Goal: Task Accomplishment & Management: Complete application form

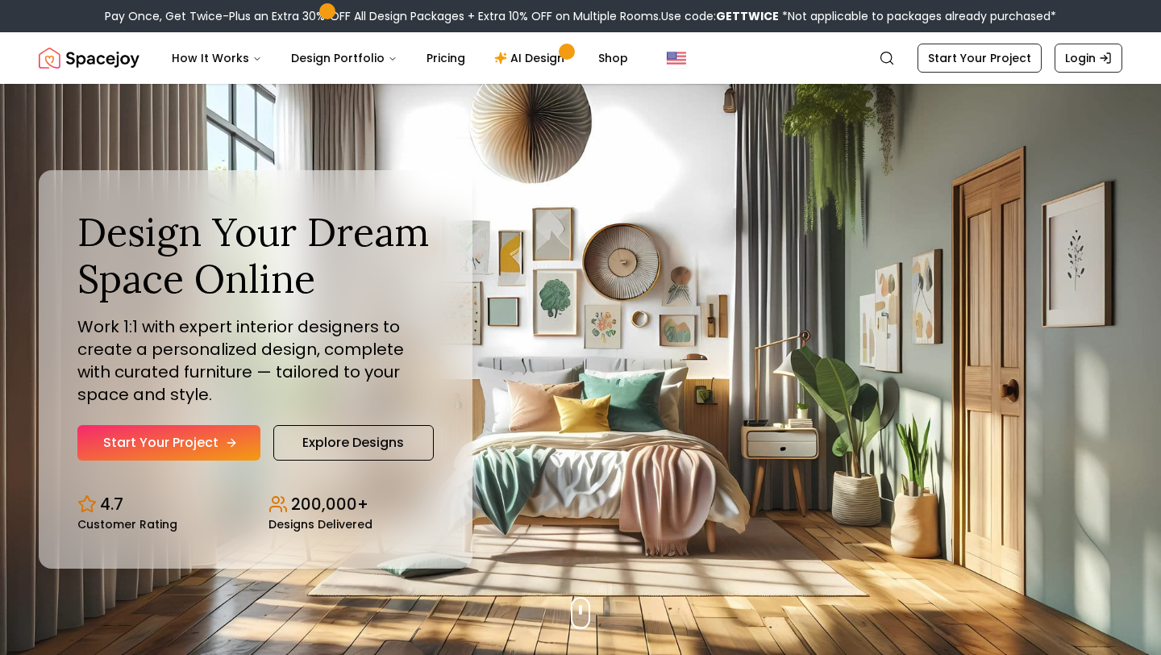
click at [191, 441] on link "Start Your Project" at bounding box center [168, 442] width 183 height 35
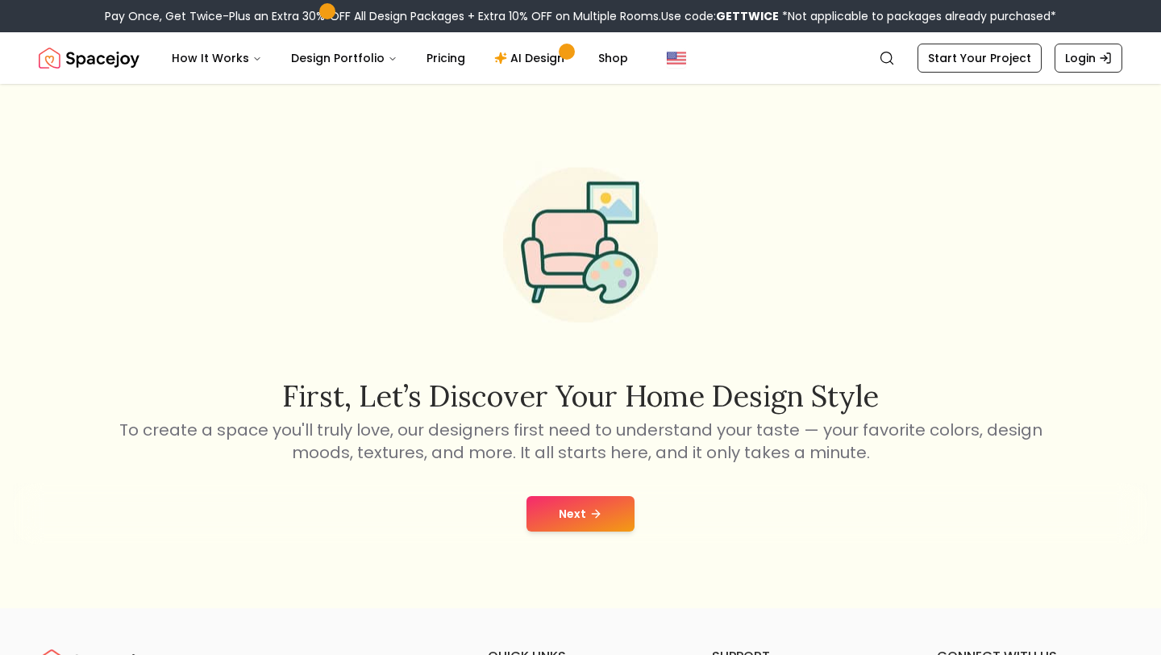
click at [574, 515] on button "Next" at bounding box center [581, 513] width 108 height 35
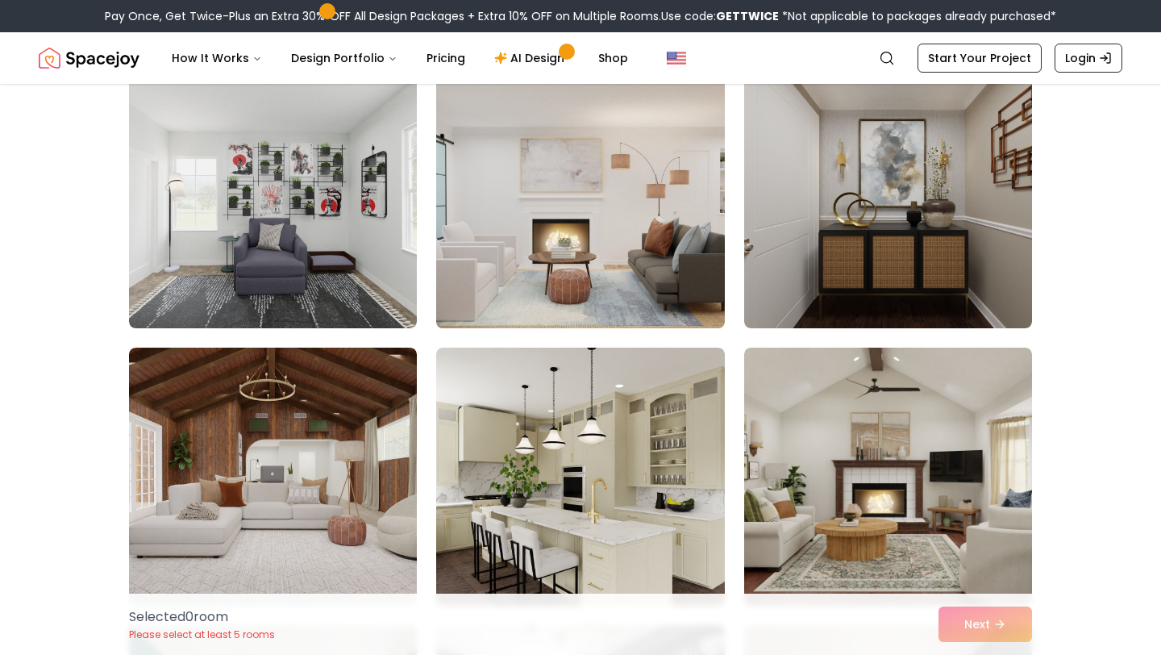
scroll to position [155, 0]
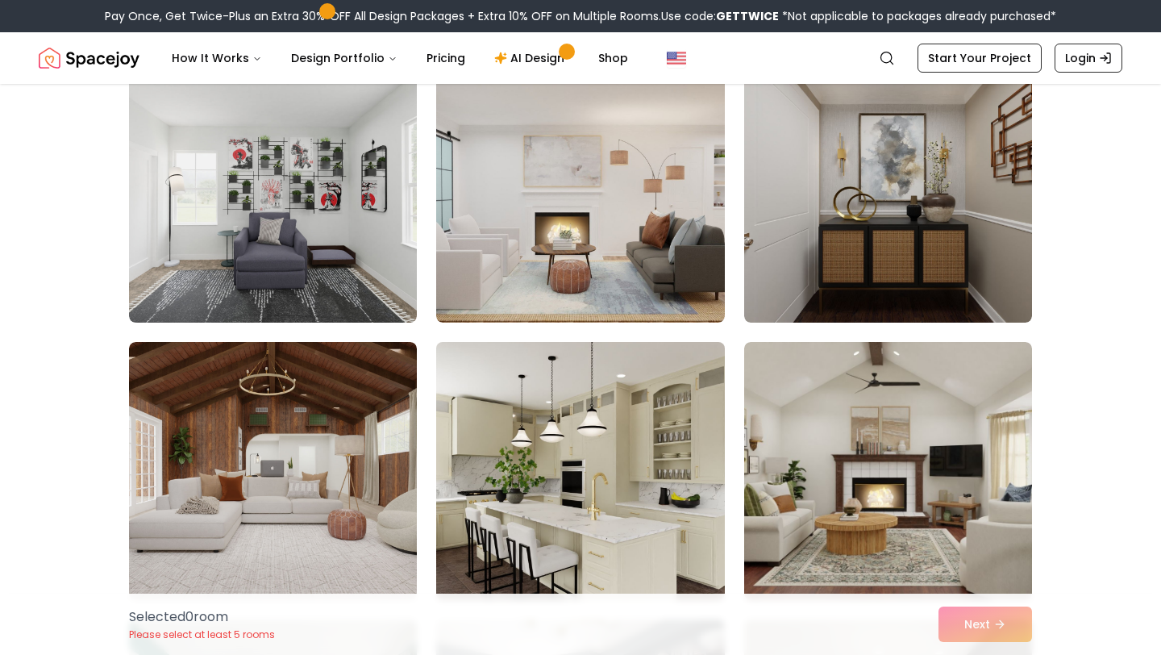
click at [606, 447] on img at bounding box center [580, 471] width 302 height 271
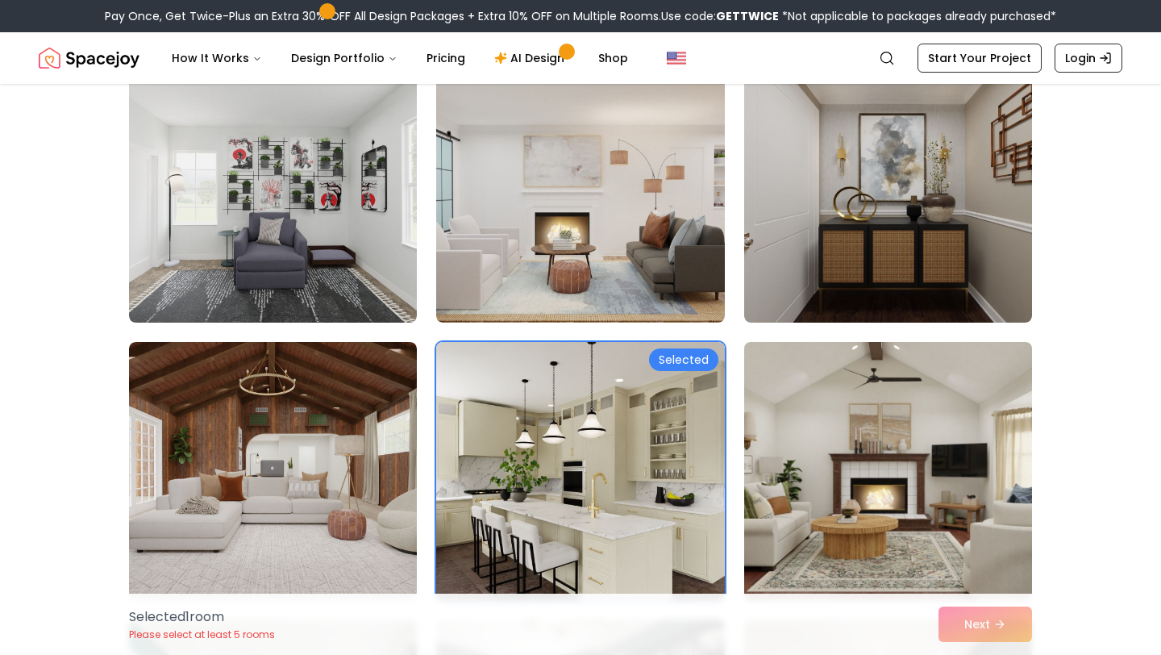
click at [874, 448] on img at bounding box center [888, 471] width 302 height 271
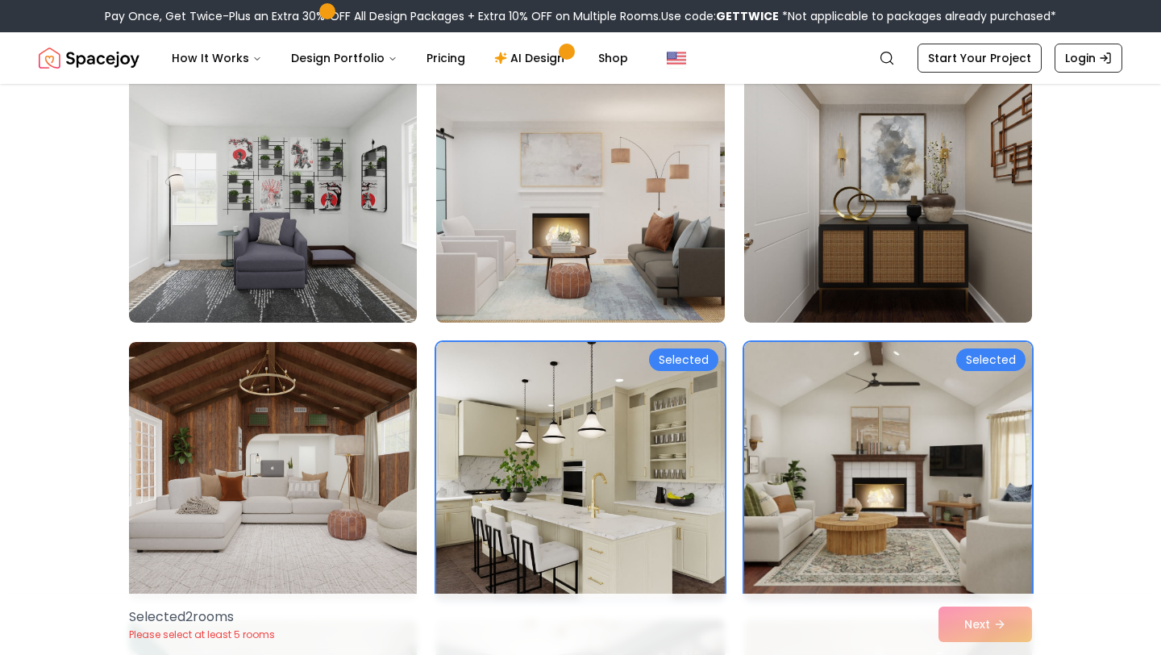
click at [597, 281] on img at bounding box center [580, 193] width 302 height 271
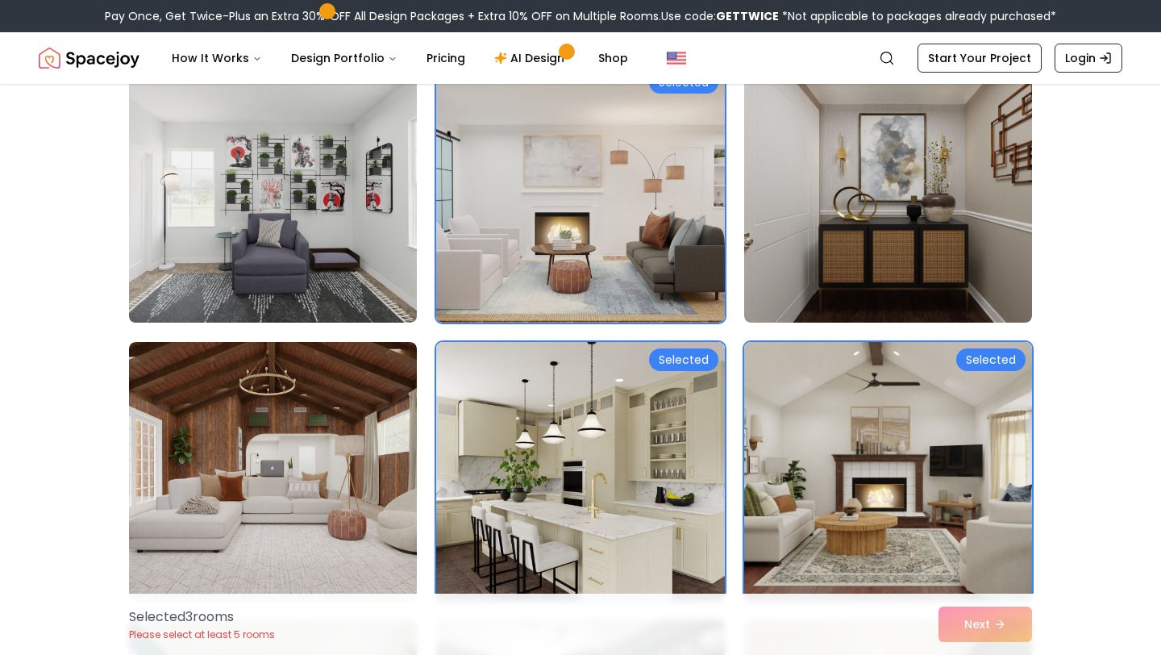
click at [291, 261] on img at bounding box center [273, 193] width 302 height 271
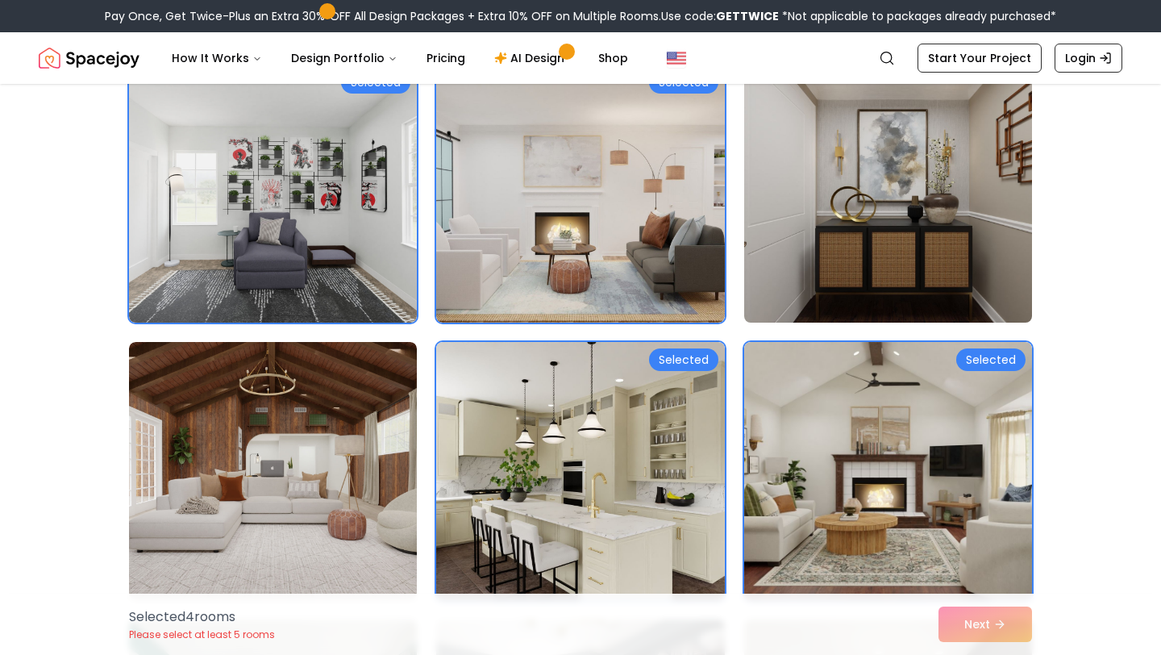
click at [999, 196] on img at bounding box center [888, 193] width 302 height 271
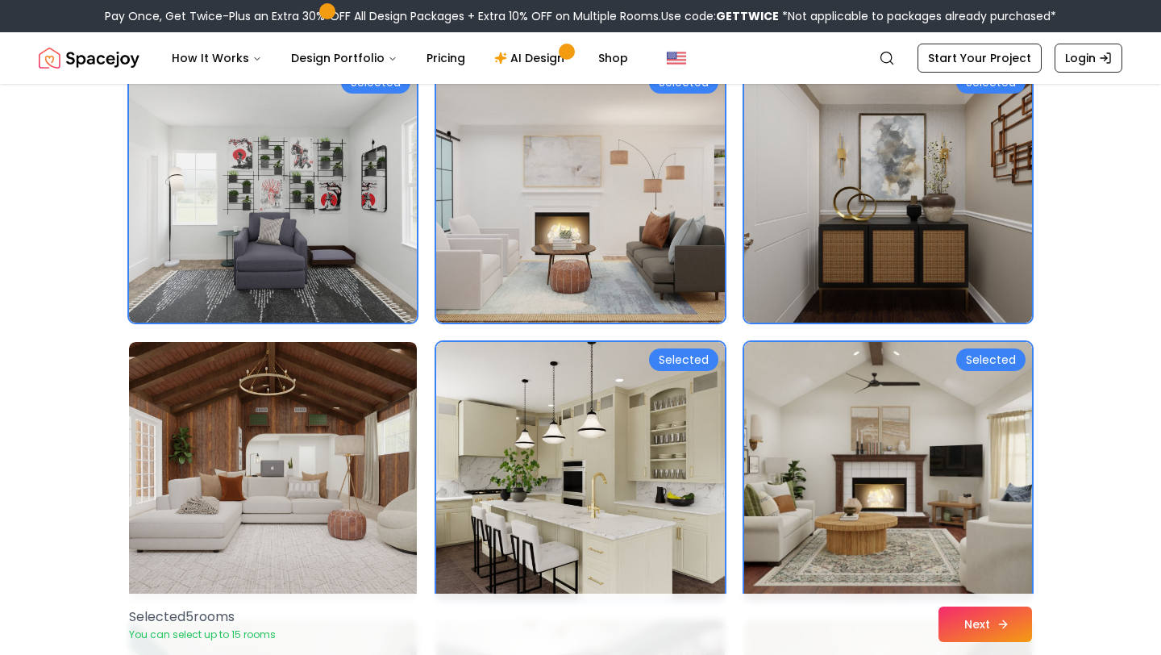
click at [1014, 621] on button "Next" at bounding box center [986, 624] width 94 height 35
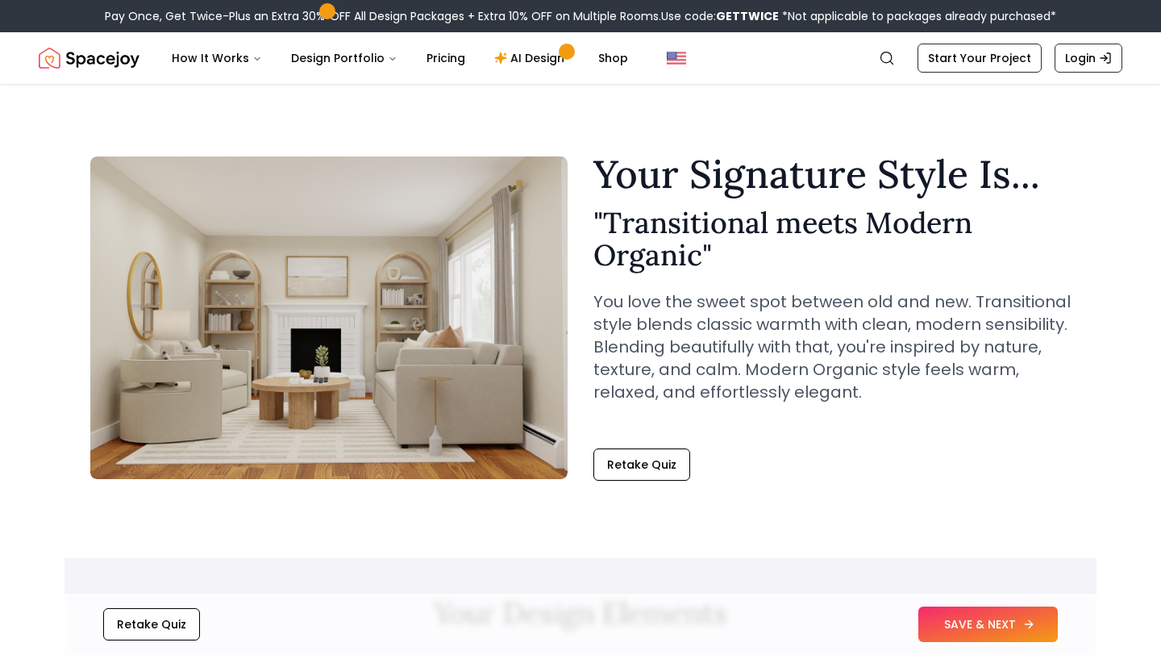
click at [1007, 623] on button "SAVE & NEXT" at bounding box center [989, 624] width 140 height 35
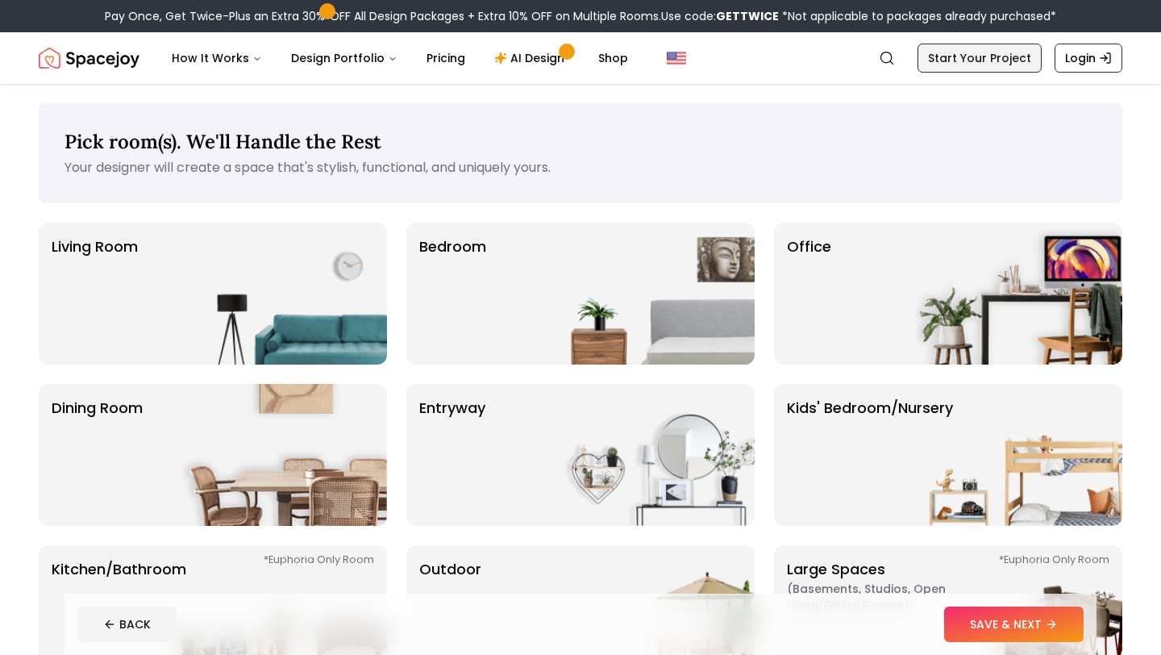
click at [966, 58] on link "Start Your Project" at bounding box center [980, 58] width 124 height 29
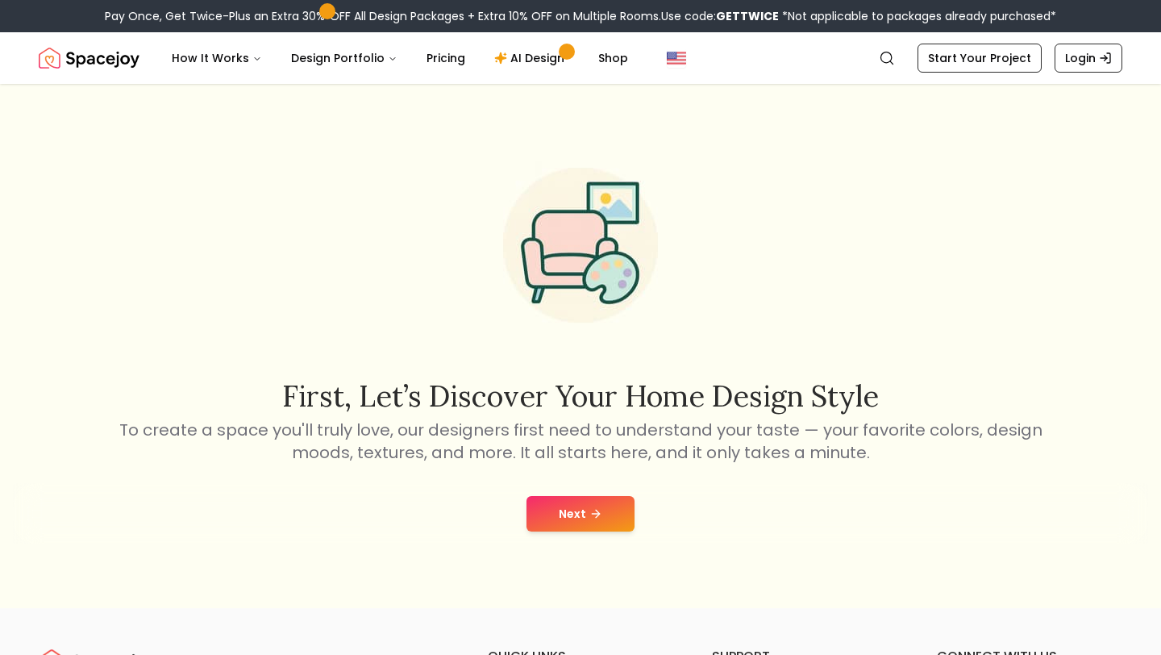
click at [594, 494] on div "Next" at bounding box center [581, 513] width 1136 height 61
click at [594, 516] on icon at bounding box center [596, 513] width 13 height 13
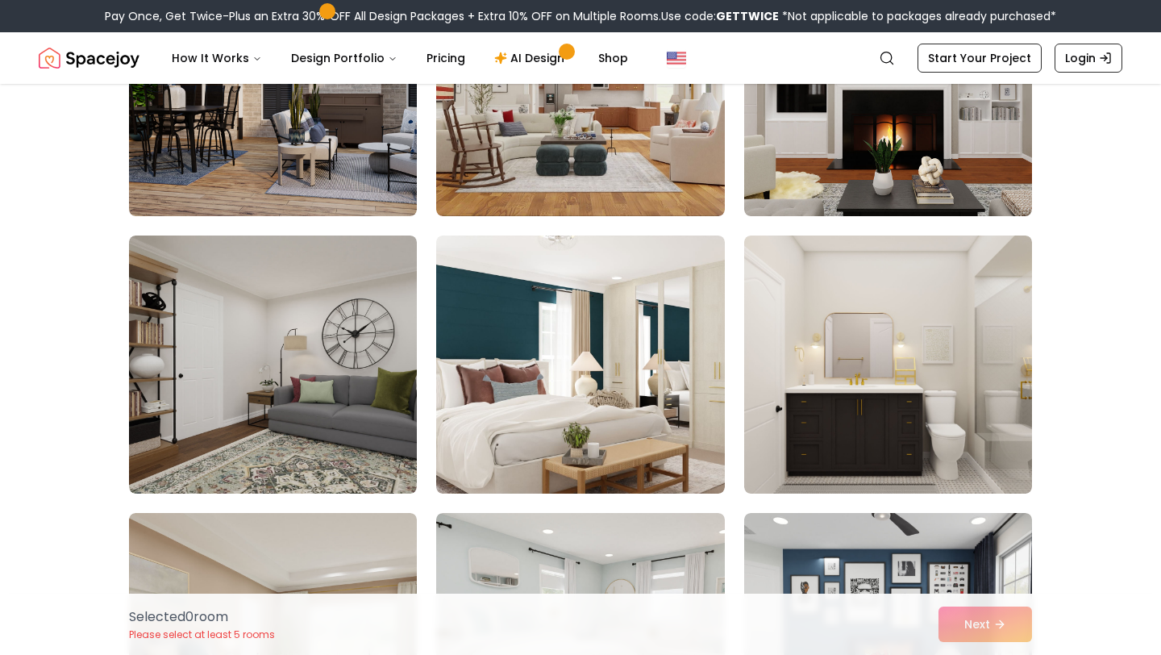
scroll to position [551, 0]
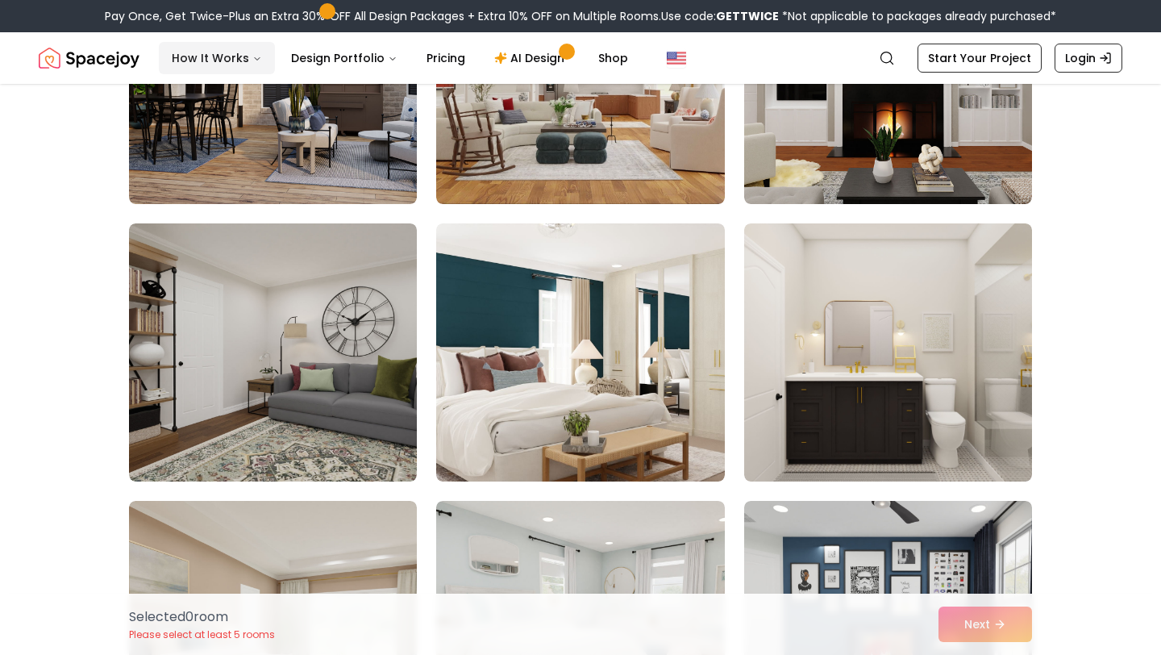
click at [234, 44] on button "How It Works" at bounding box center [217, 58] width 116 height 32
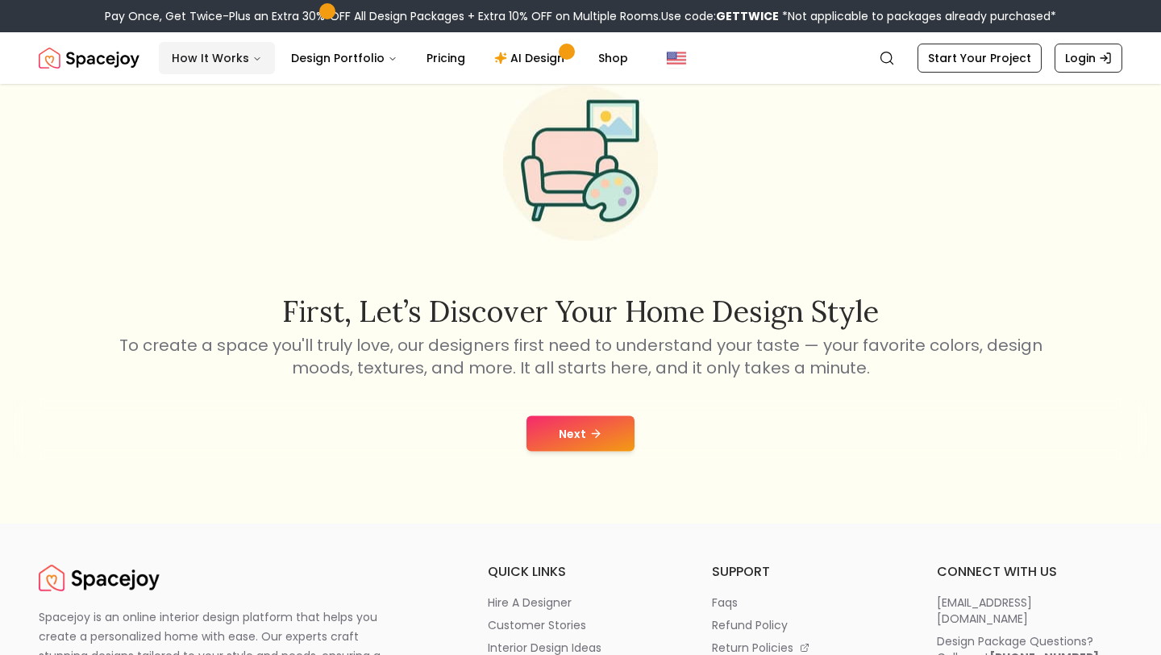
scroll to position [7, 0]
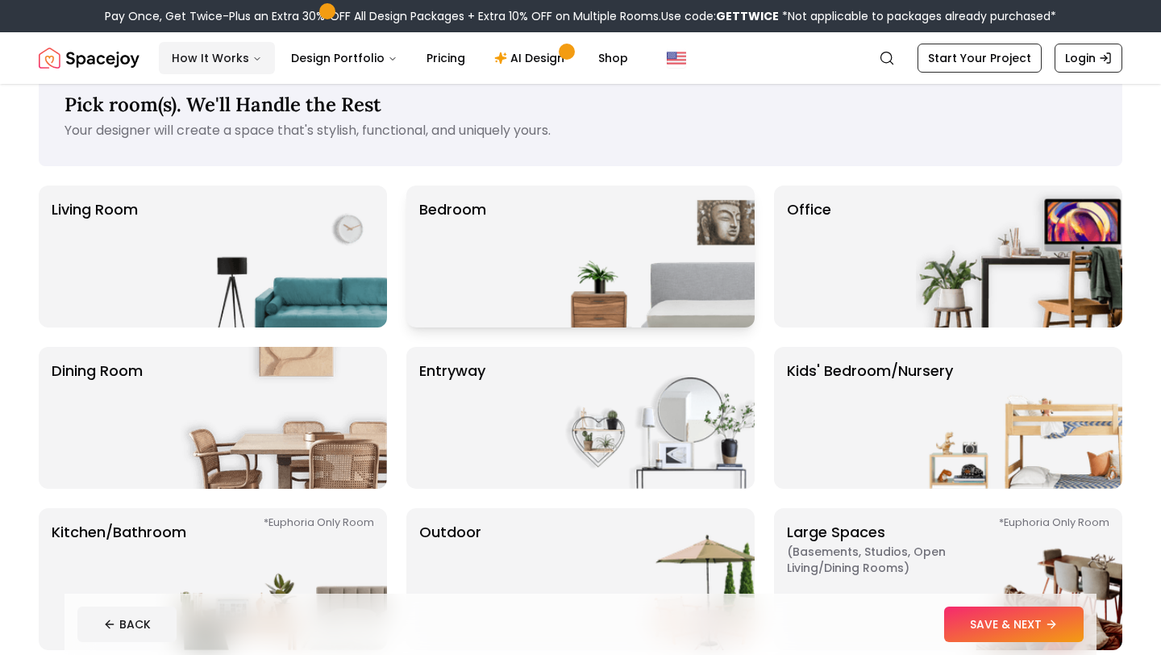
scroll to position [42, 0]
